Goal: Navigation & Orientation: Find specific page/section

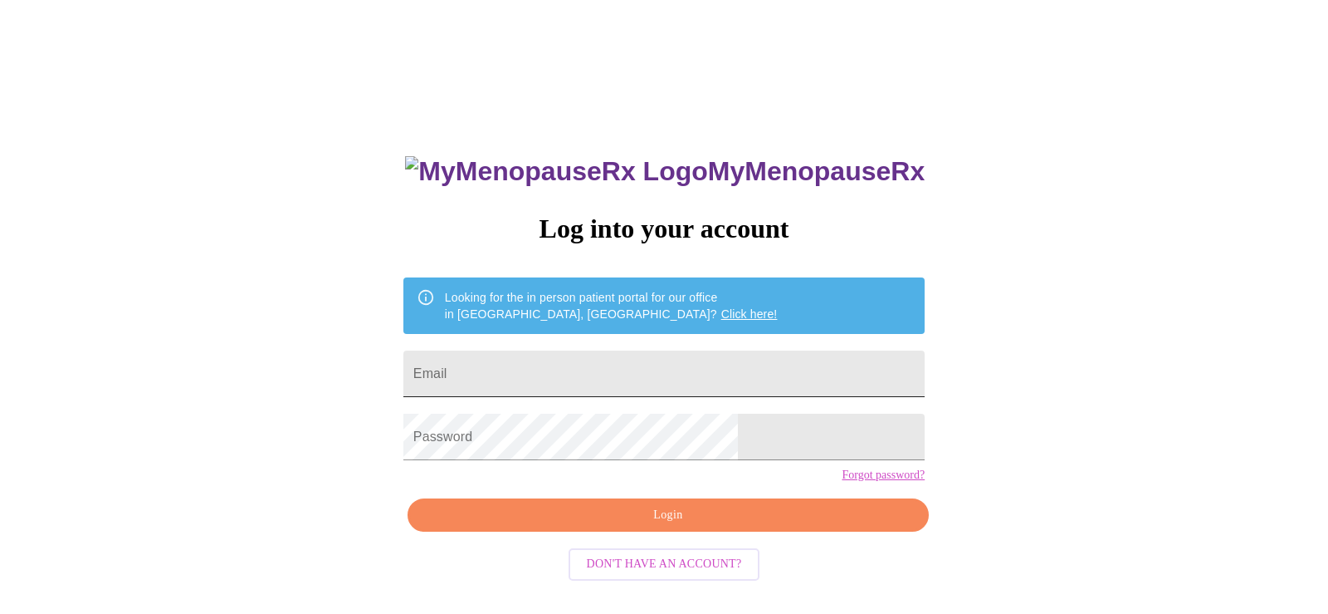
click at [699, 358] on input "Email" at bounding box center [663, 373] width 521 height 46
type input "[EMAIL_ADDRESS][DOMAIN_NAME]"
click at [630, 526] on span "Login" at bounding box center [668, 515] width 483 height 21
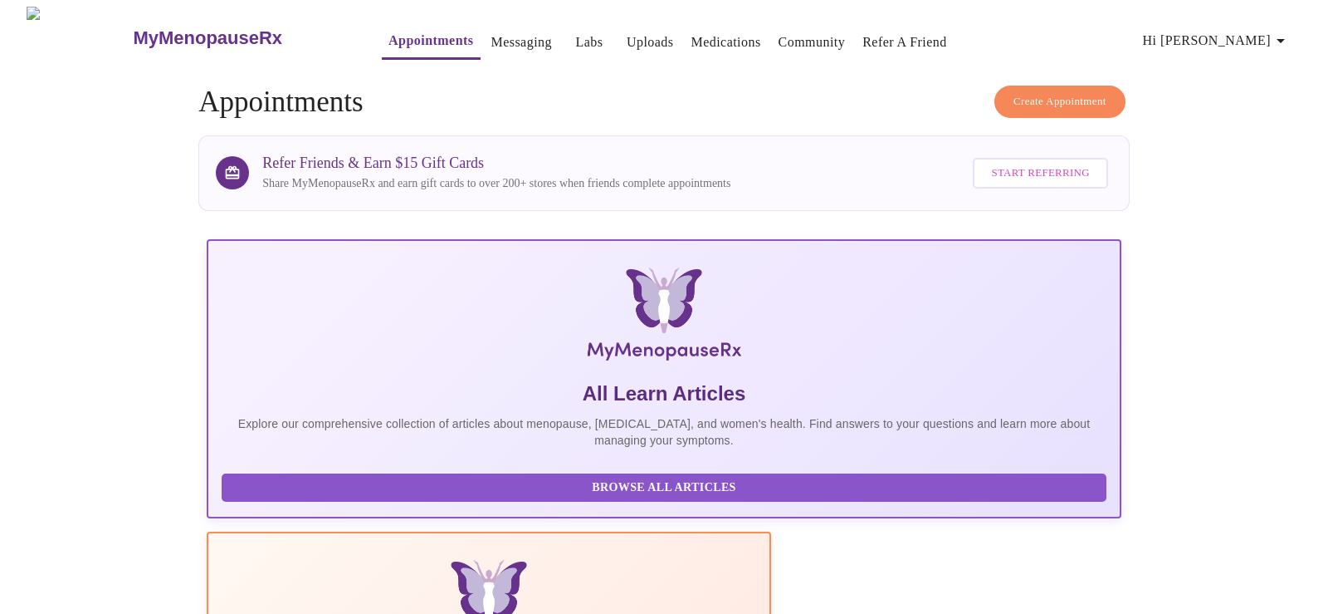
click at [691, 38] on link "Medications" at bounding box center [726, 42] width 70 height 23
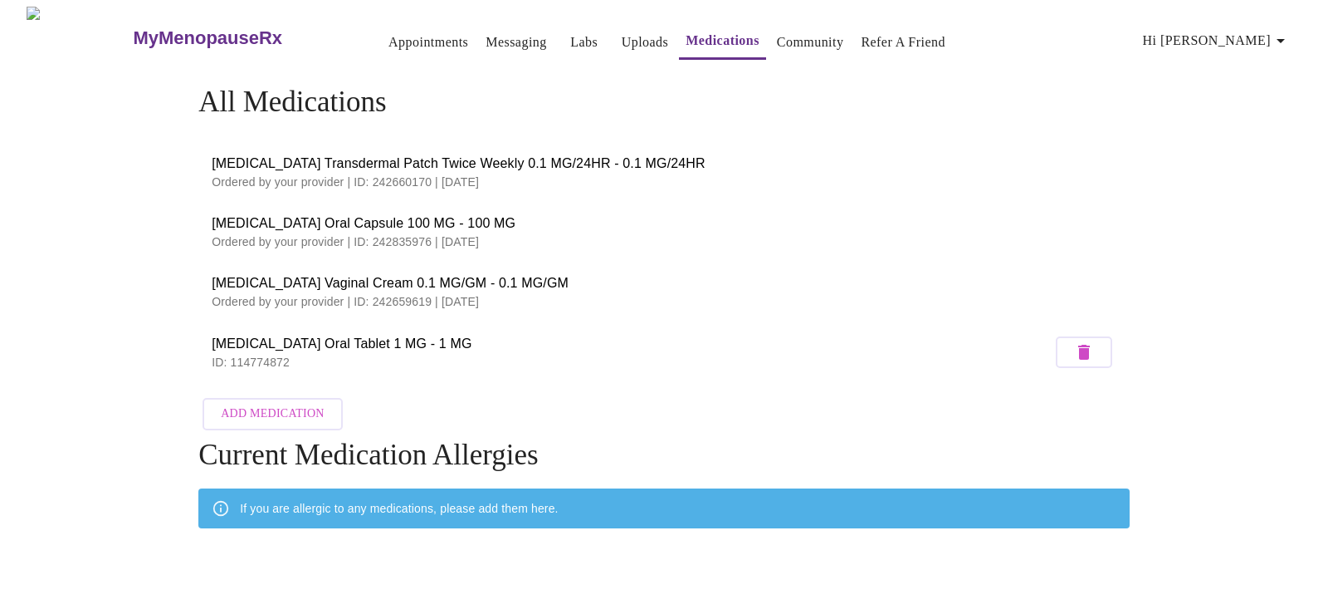
click at [814, 278] on span "[MEDICAL_DATA] Vaginal Cream 0.1 MG/GM - 0.1 MG/GM" at bounding box center [664, 283] width 905 height 20
click at [570, 42] on link "Labs" at bounding box center [583, 42] width 27 height 23
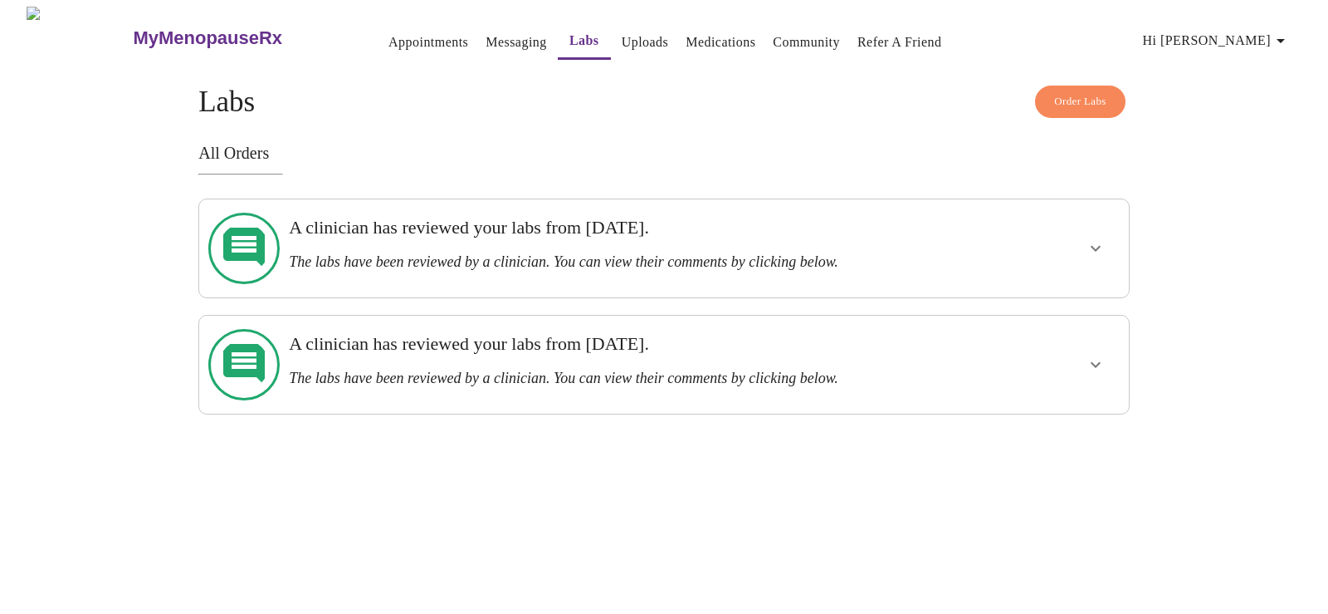
click at [622, 37] on link "Uploads" at bounding box center [645, 42] width 47 height 23
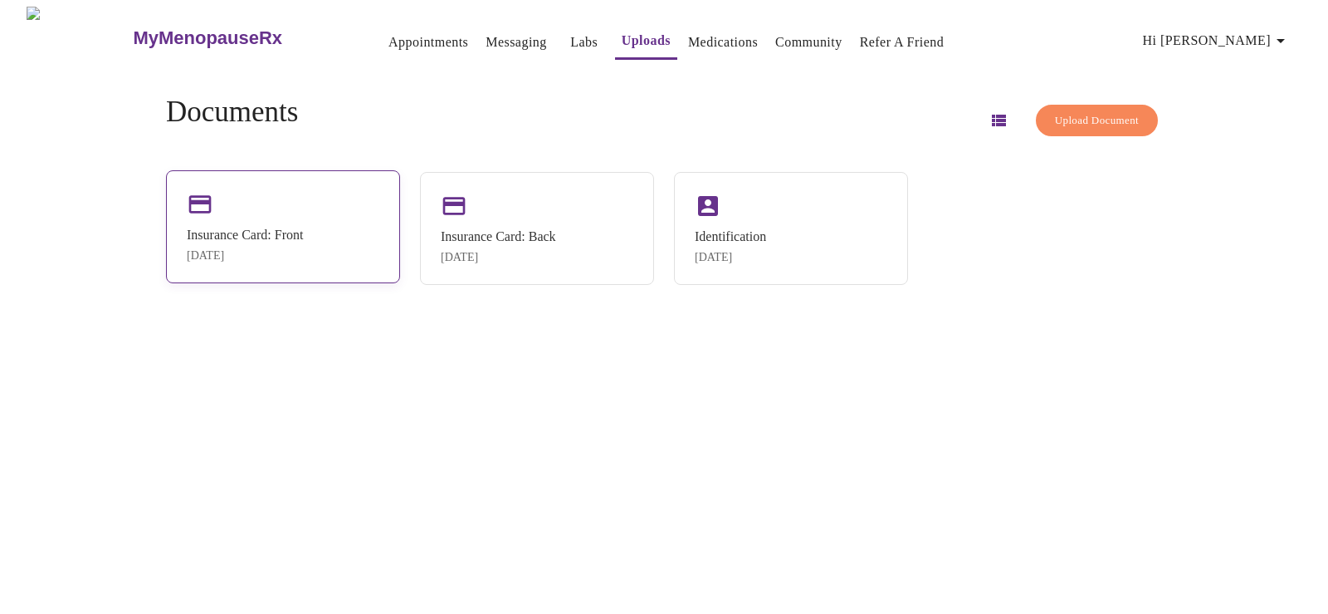
click at [248, 218] on div "Insurance Card: Front [DATE]" at bounding box center [283, 226] width 234 height 113
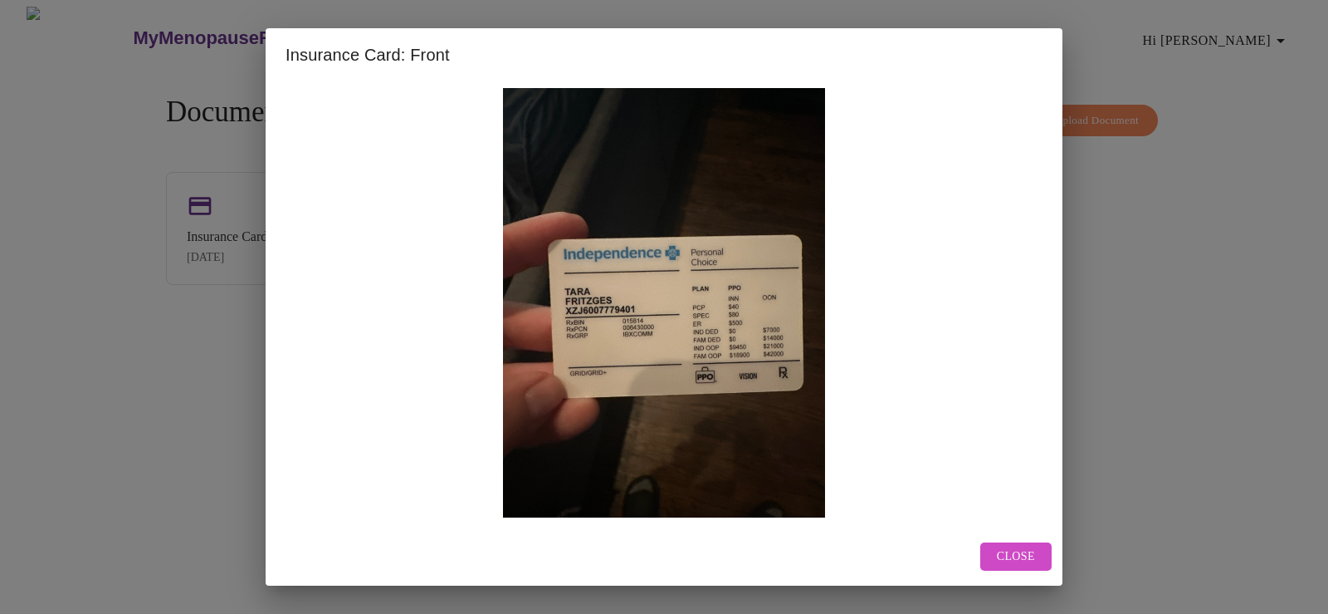
click at [1006, 554] on span "Close" at bounding box center [1016, 556] width 38 height 21
